Goal: Book appointment/travel/reservation

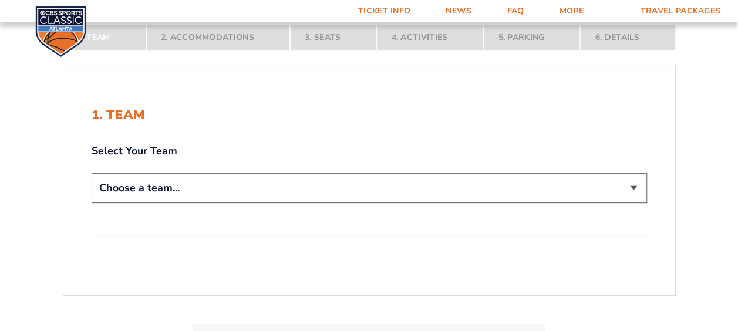
scroll to position [193, 0]
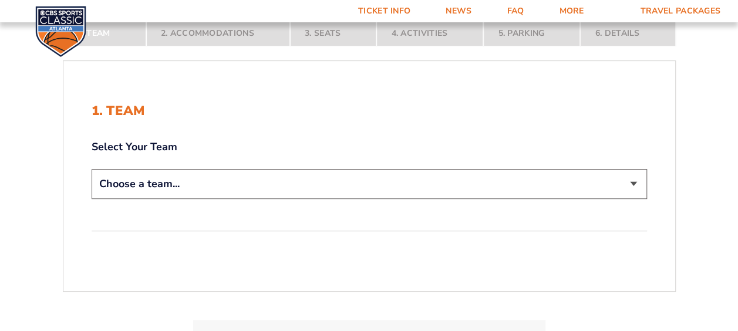
click at [568, 178] on select "Choose a team... [US_STATE] Wildcats [US_STATE] State Buckeyes [US_STATE] Tar H…" at bounding box center [369, 184] width 555 height 30
select select "12956"
click at [92, 169] on select "Choose a team... [US_STATE] Wildcats [US_STATE] State Buckeyes [US_STATE] Tar H…" at bounding box center [369, 184] width 555 height 30
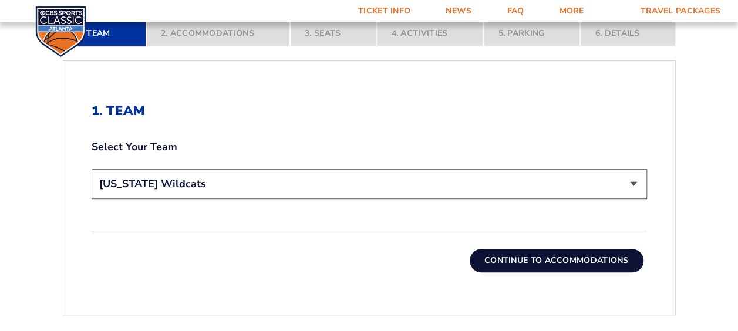
click at [562, 259] on button "Continue To Accommodations" at bounding box center [557, 260] width 174 height 23
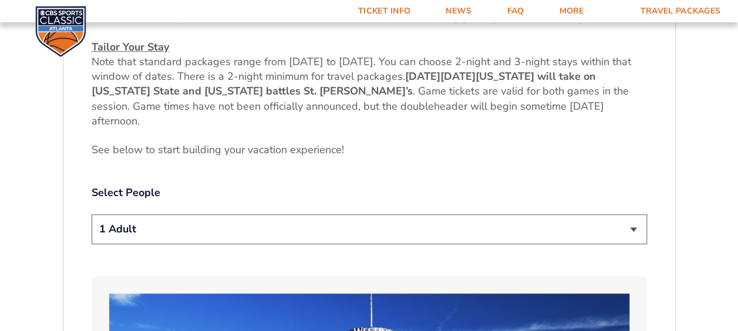
scroll to position [534, 0]
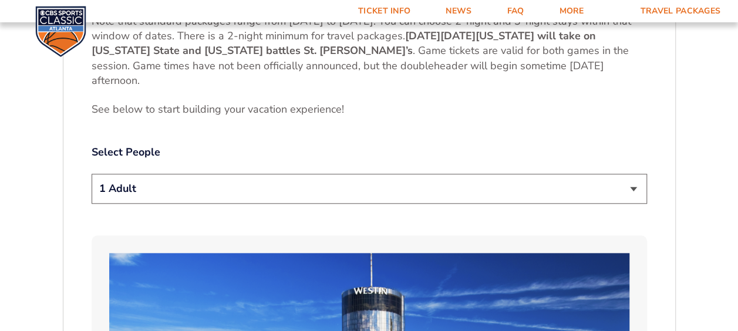
click at [543, 188] on select "1 Adult 2 Adults 3 Adults 4 Adults 2 Adults + 1 Child 2 Adults + 2 Children 2 A…" at bounding box center [369, 189] width 555 height 30
select select "2 Adults + 2 Children"
click at [92, 174] on select "1 Adult 2 Adults 3 Adults 4 Adults 2 Adults + 1 Child 2 Adults + 2 Children 2 A…" at bounding box center [369, 189] width 555 height 30
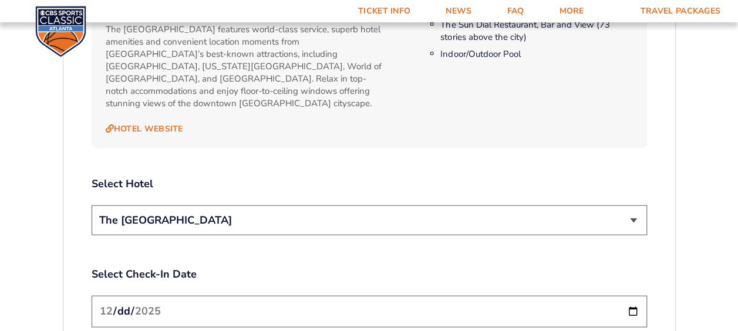
scroll to position [1279, 0]
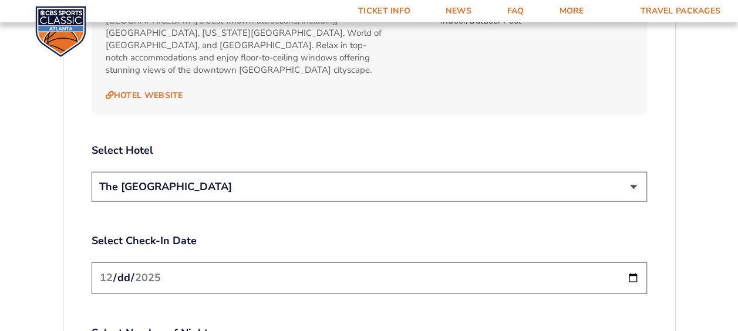
click at [350, 172] on select "The [GEOGRAPHIC_DATA]" at bounding box center [369, 187] width 555 height 30
click at [369, 143] on label "Select Hotel" at bounding box center [369, 150] width 555 height 15
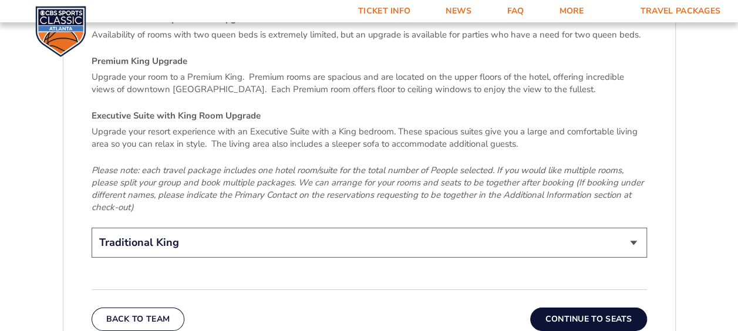
scroll to position [1772, 0]
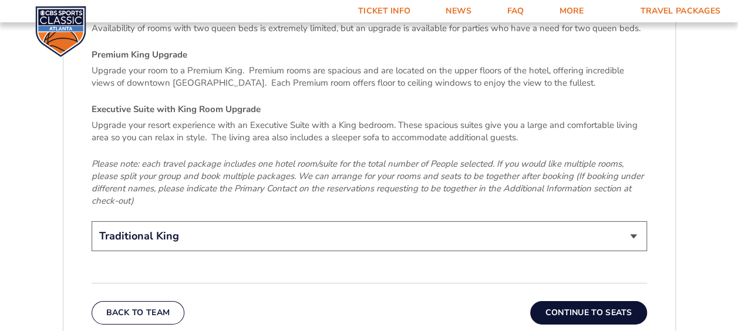
click at [614, 227] on select "Traditional King Traditional with 2 Queen Beds Upgrade (+$45 per night) Premium…" at bounding box center [369, 236] width 555 height 30
select select "Traditional with 2 Queen Beds Upgrade"
click at [92, 221] on select "Traditional King Traditional with 2 Queen Beds Upgrade (+$45 per night) Premium…" at bounding box center [369, 236] width 555 height 30
click at [582, 301] on button "Continue To Seats" at bounding box center [588, 312] width 116 height 23
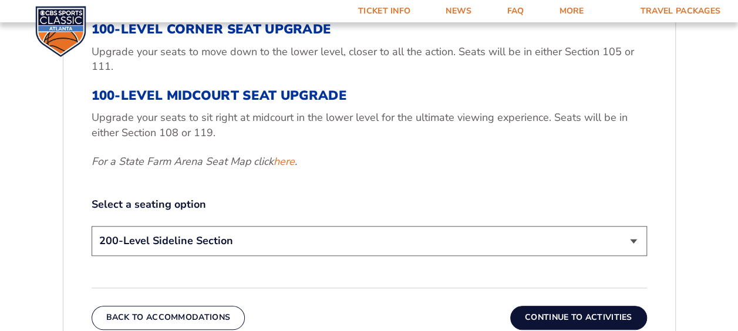
scroll to position [461, 0]
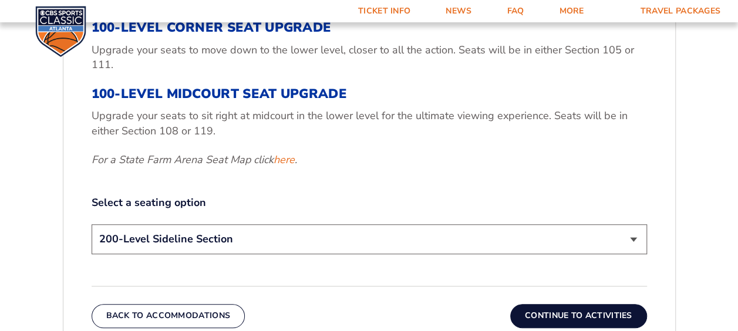
click at [418, 234] on select "200-Level Sideline Section 100-Level Corner Seat Upgrade (+$120 per person) 100…" at bounding box center [369, 239] width 555 height 30
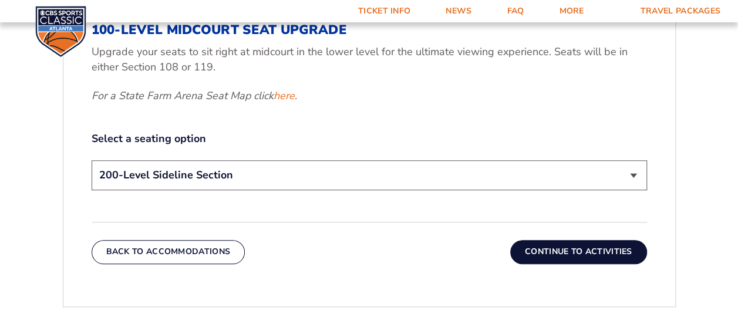
scroll to position [539, 0]
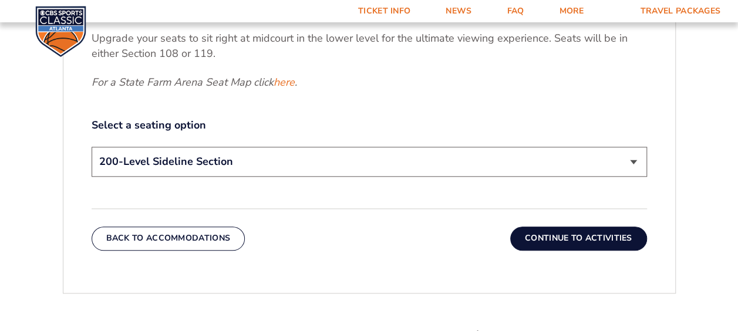
click at [439, 165] on select "200-Level Sideline Section 100-Level Corner Seat Upgrade (+$120 per person) 100…" at bounding box center [369, 162] width 555 height 30
click at [92, 147] on select "200-Level Sideline Section 100-Level Corner Seat Upgrade (+$120 per person) 100…" at bounding box center [369, 162] width 555 height 30
click at [326, 154] on select "200-Level Sideline Section 100-Level Corner Seat Upgrade (+$120 per person) 100…" at bounding box center [369, 162] width 555 height 30
select select "200-Level Sideline Section"
click at [92, 147] on select "200-Level Sideline Section 100-Level Corner Seat Upgrade (+$120 per person) 100…" at bounding box center [369, 162] width 555 height 30
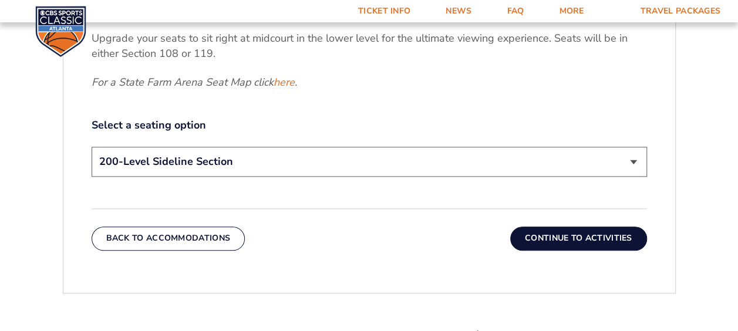
click at [555, 235] on button "Continue To Activities" at bounding box center [578, 238] width 137 height 23
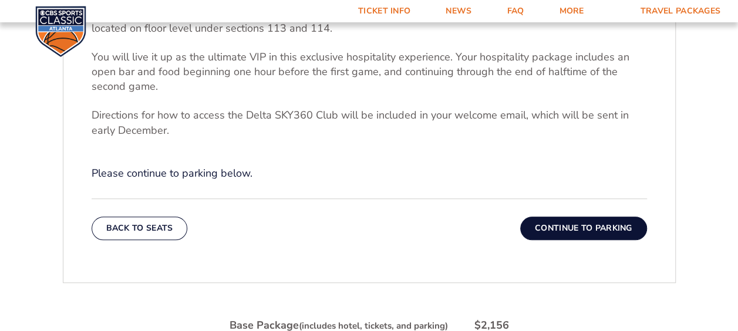
scroll to position [414, 0]
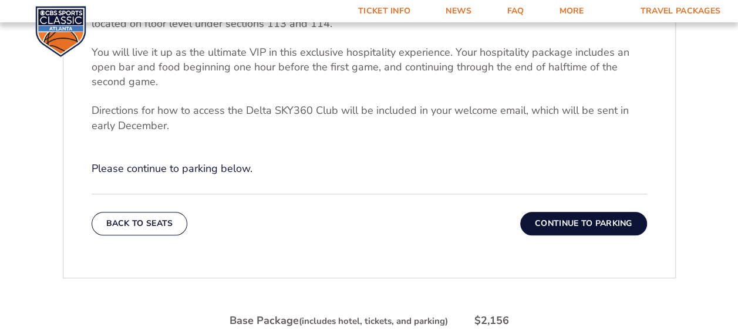
click at [588, 217] on button "Continue To Parking" at bounding box center [583, 223] width 127 height 23
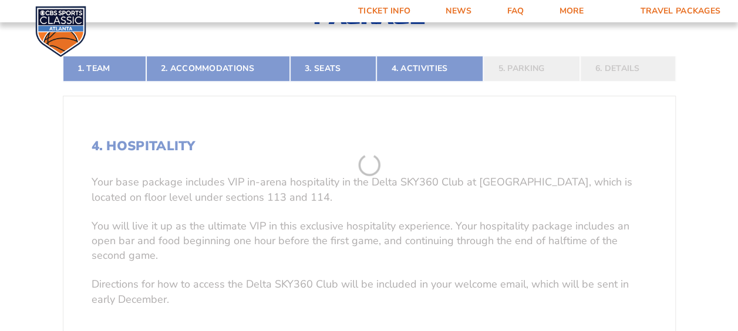
scroll to position [156, 0]
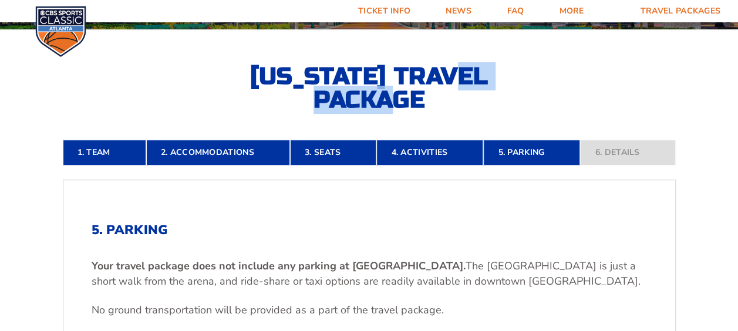
drag, startPoint x: 737, startPoint y: 80, endPoint x: 736, endPoint y: 105, distance: 25.3
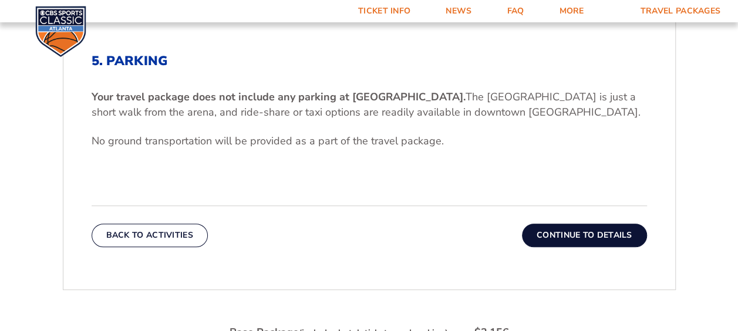
scroll to position [342, 0]
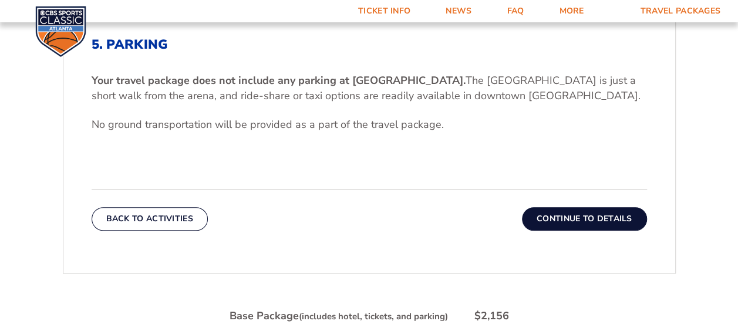
click at [595, 208] on button "Continue To Details" at bounding box center [584, 218] width 125 height 23
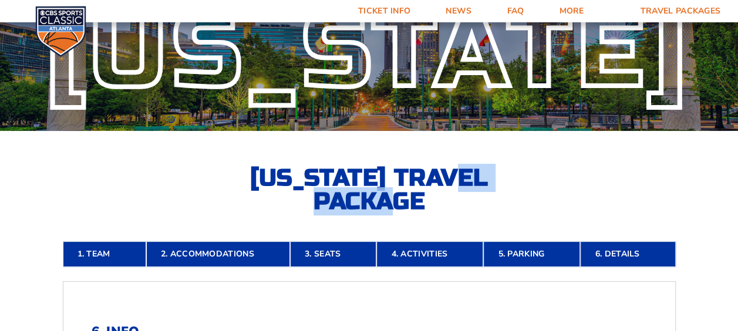
scroll to position [0, 0]
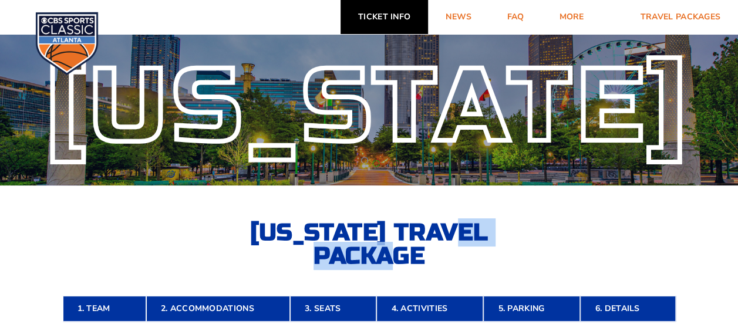
click at [379, 11] on link "Ticket Info" at bounding box center [383, 17] width 87 height 34
